Goal: Task Accomplishment & Management: Manage account settings

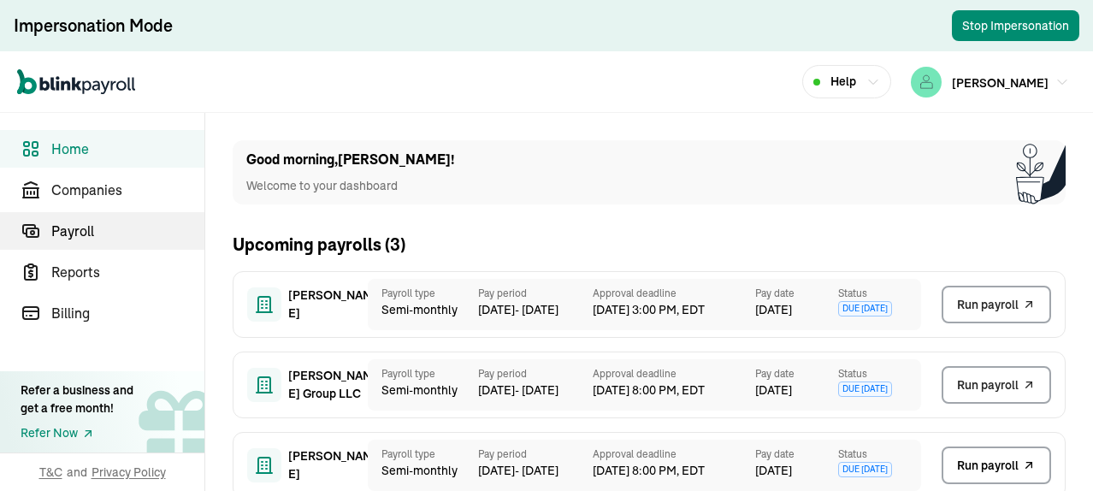
click at [84, 233] on span "Payroll" at bounding box center [127, 231] width 153 height 21
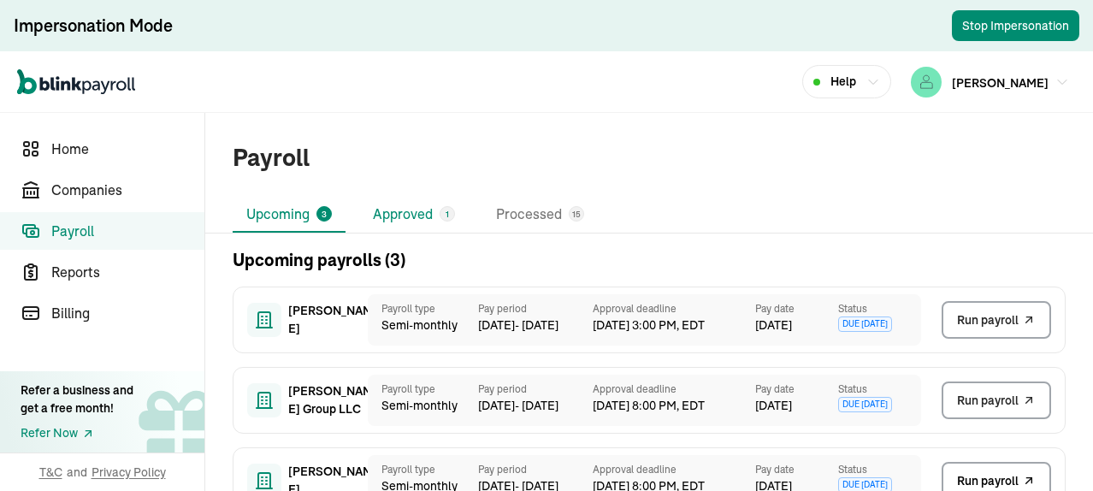
click at [419, 216] on li "Approved 1" at bounding box center [413, 215] width 109 height 36
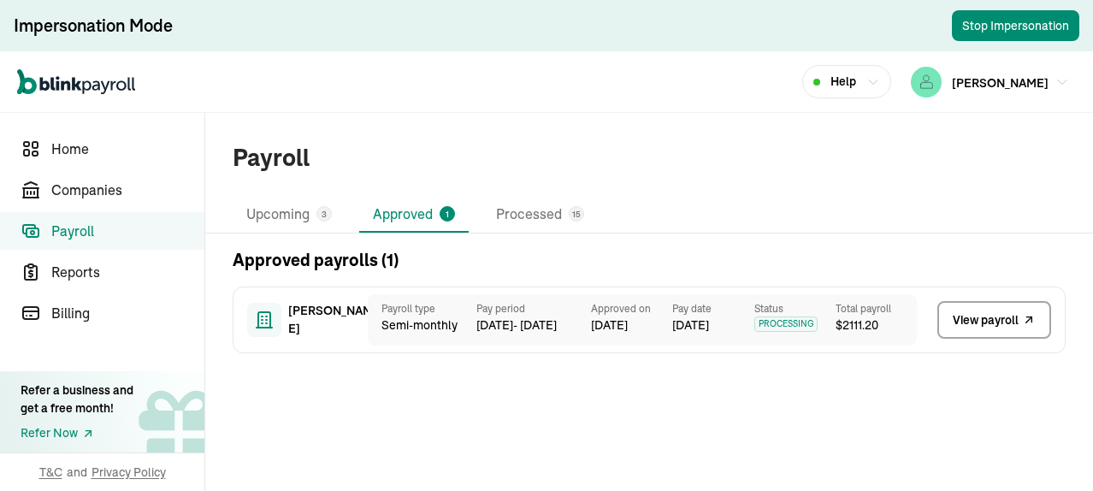
click at [988, 321] on span "View payroll" at bounding box center [985, 320] width 66 height 18
click at [289, 216] on li "Upcoming 3" at bounding box center [289, 215] width 113 height 36
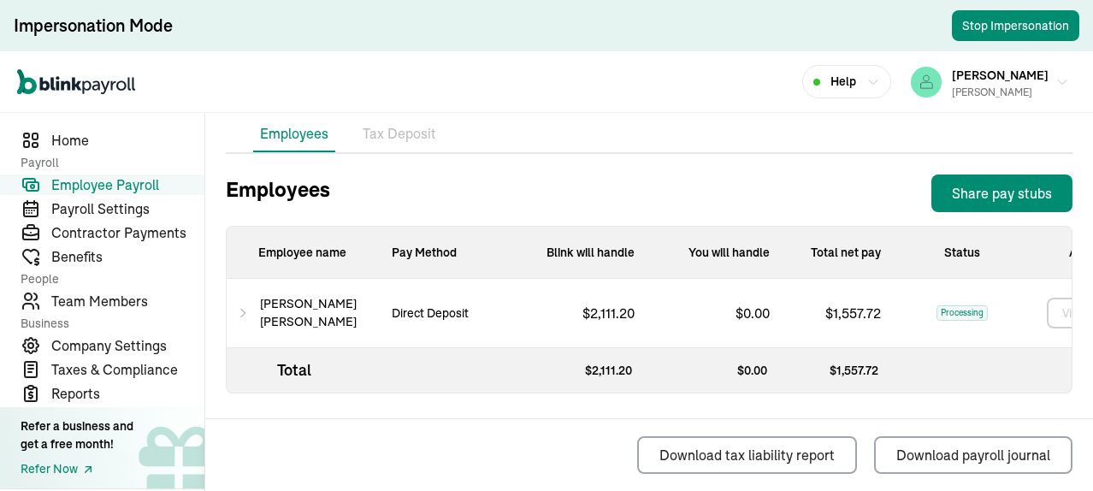
click at [400, 138] on li "Tax Deposit" at bounding box center [399, 134] width 87 height 36
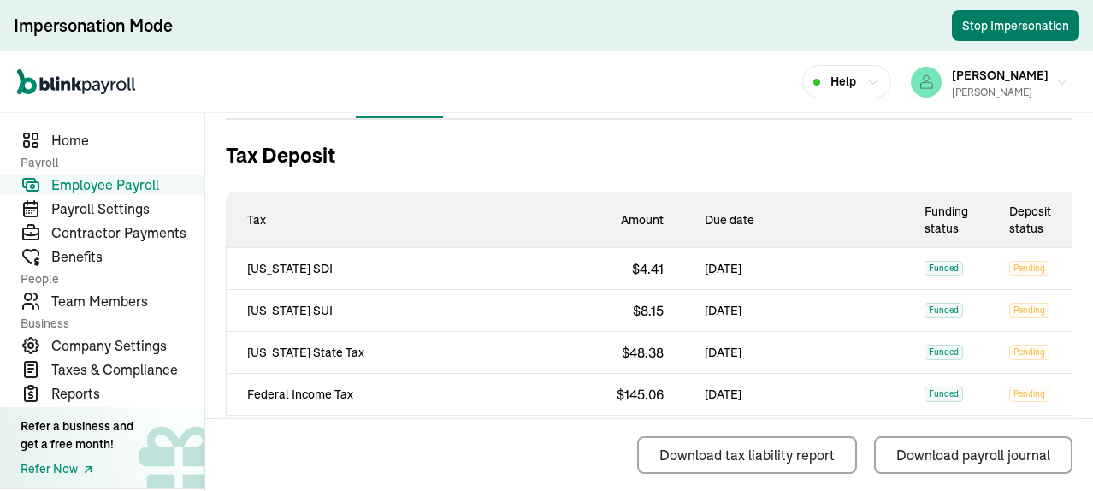
click at [1015, 21] on button "Stop Impersonation" at bounding box center [1014, 25] width 127 height 31
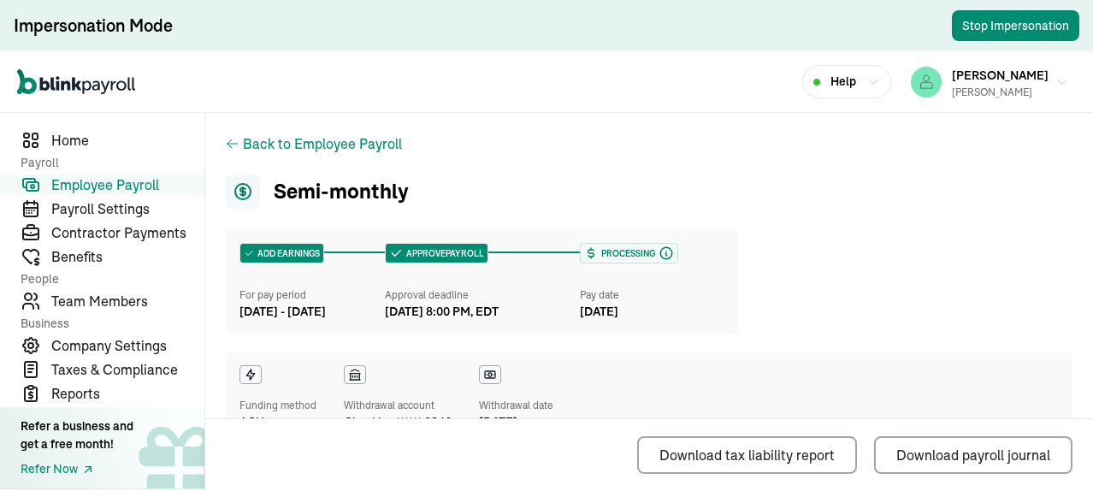
scroll to position [716, 0]
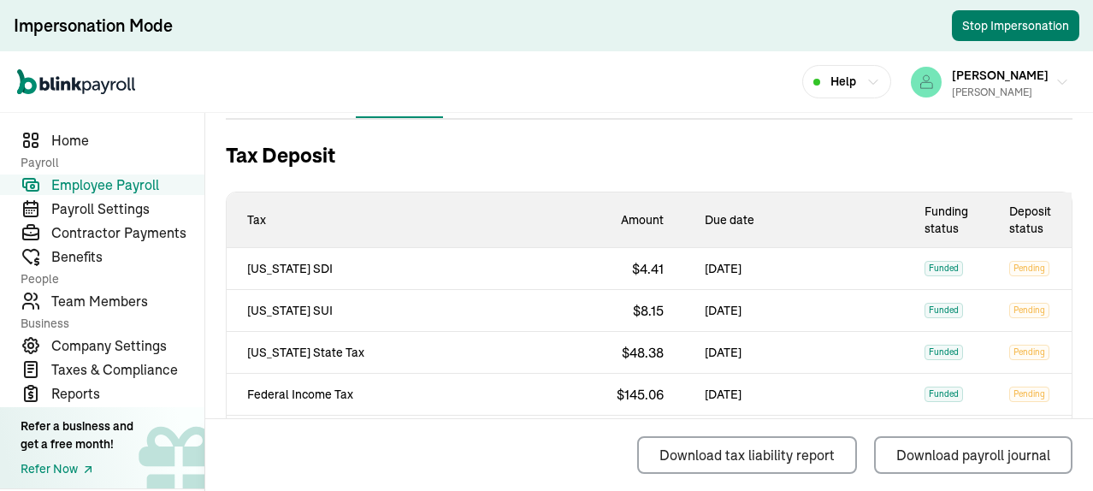
click at [1015, 21] on button "Stop Impersonation" at bounding box center [1014, 25] width 127 height 31
